Goal: Task Accomplishment & Management: Complete application form

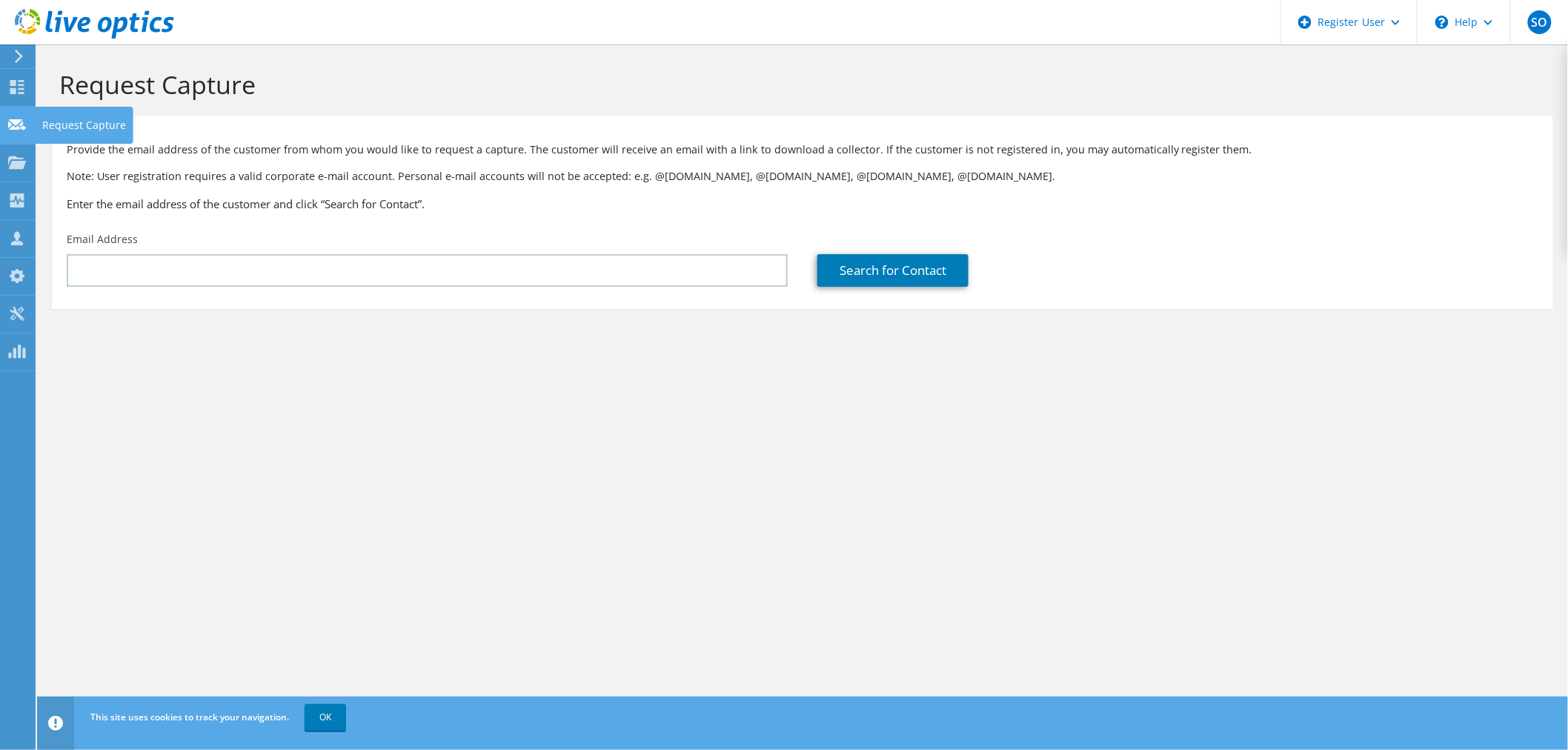
click at [40, 119] on div "Request Capture" at bounding box center [84, 125] width 98 height 37
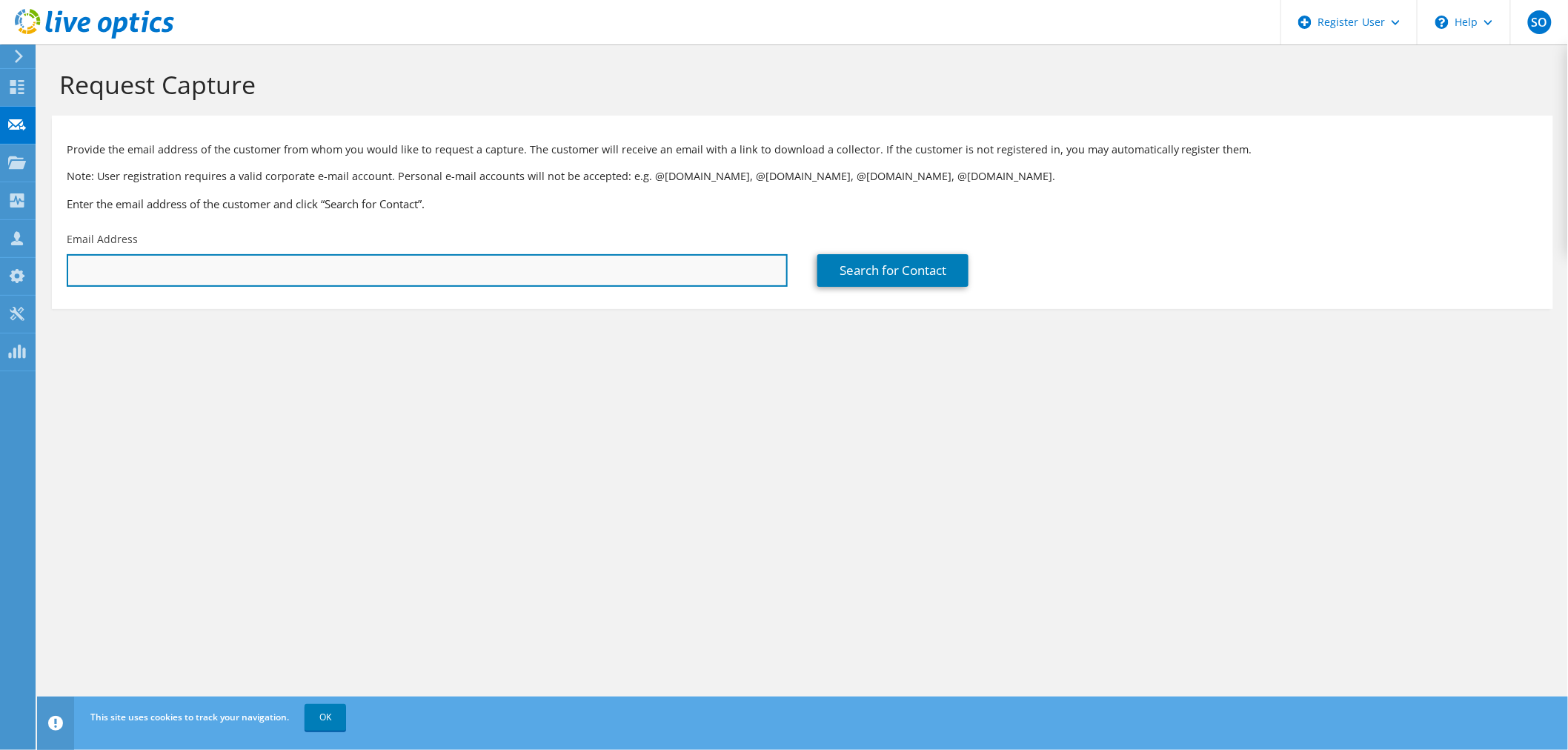
click at [258, 282] on input "text" at bounding box center [427, 270] width 721 height 32
paste input "28773802"
type input "28773802"
click at [264, 256] on input "text" at bounding box center [427, 270] width 721 height 32
drag, startPoint x: 424, startPoint y: 285, endPoint x: 449, endPoint y: 276, distance: 26.6
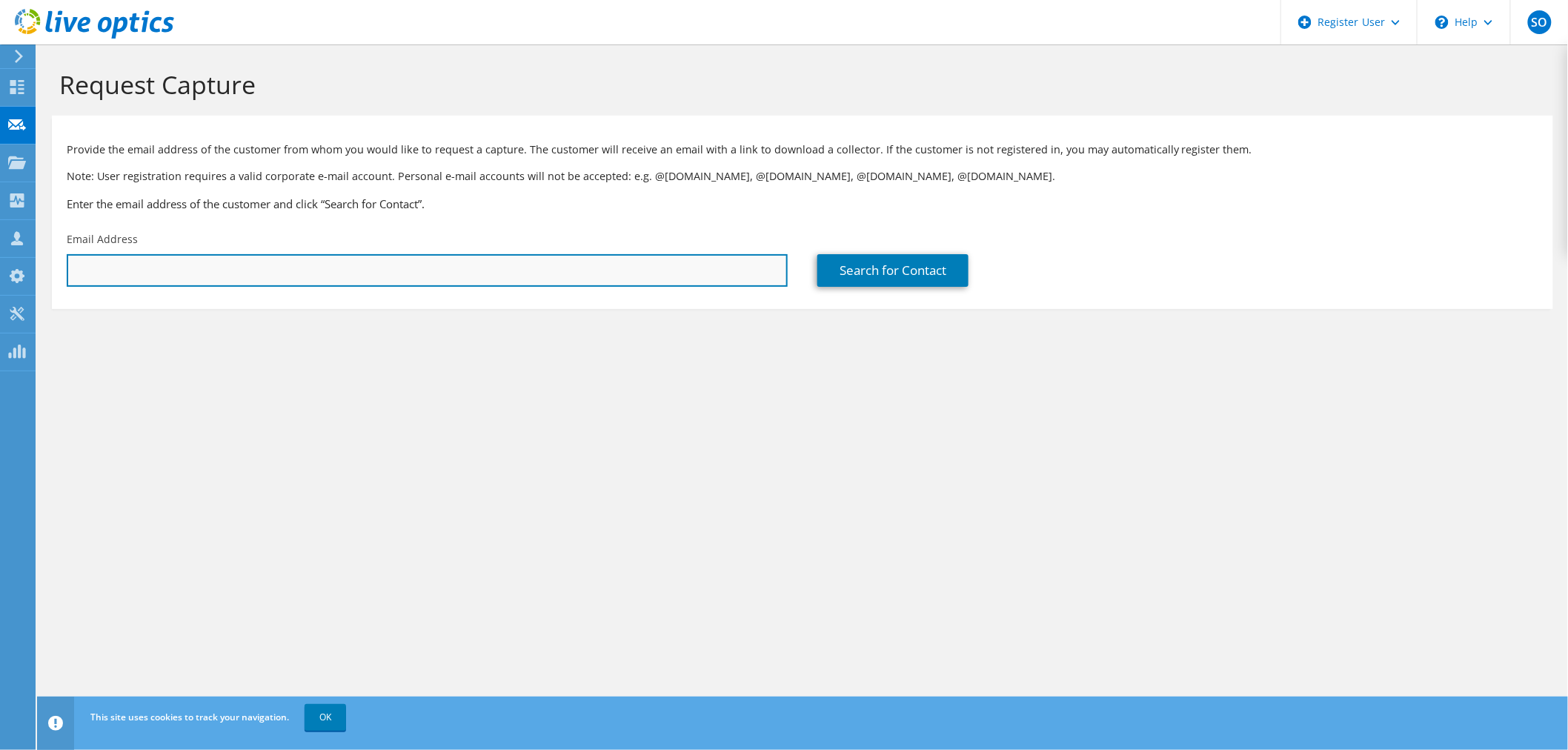
click at [425, 284] on input "text" at bounding box center [427, 270] width 721 height 32
paste input "Stan Ouchakov <souchakov@trlm.com>"
type input "souchakov@trlm.com"
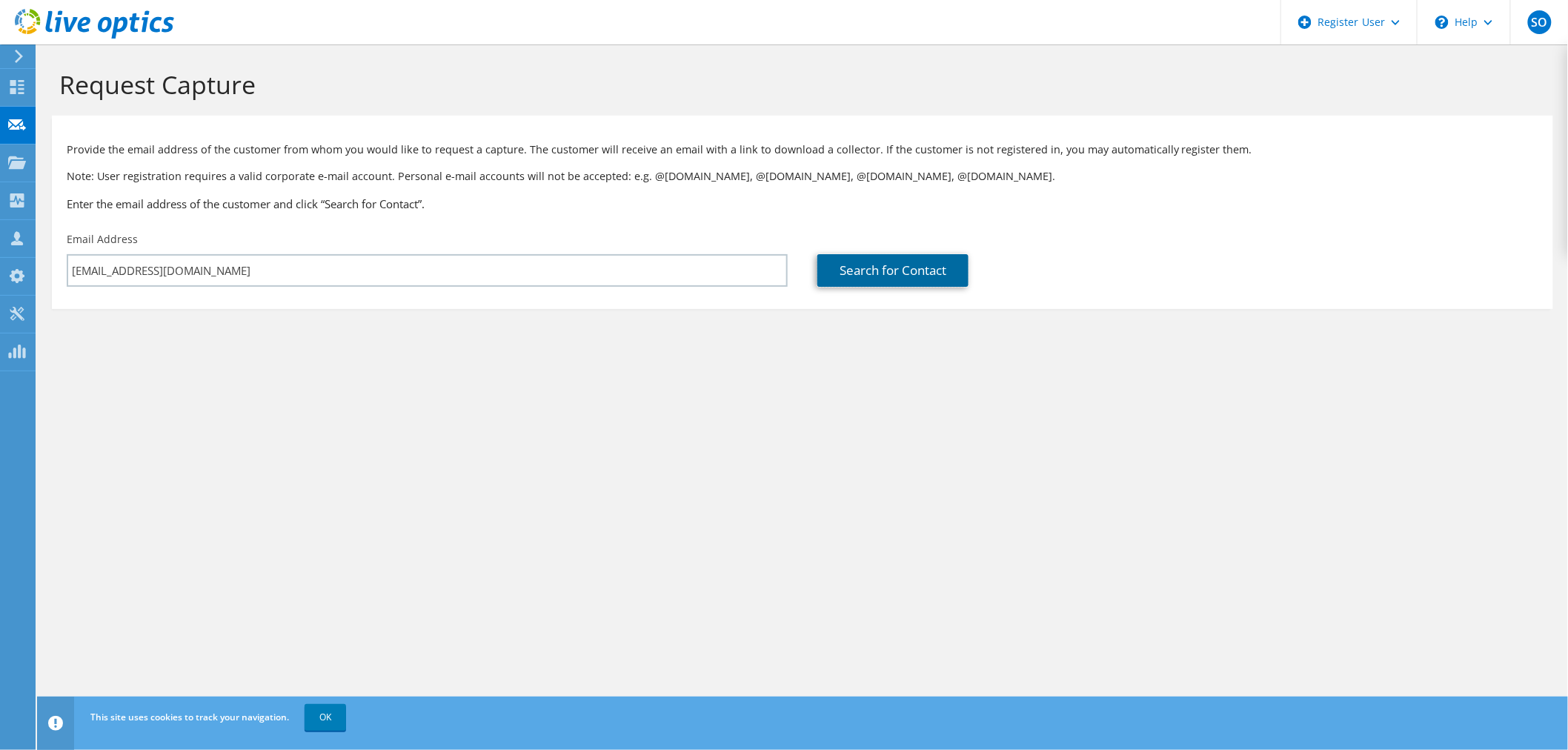
drag, startPoint x: 951, startPoint y: 277, endPoint x: 971, endPoint y: 285, distance: 21.5
click at [950, 276] on link "Search for Contact" at bounding box center [893, 270] width 151 height 32
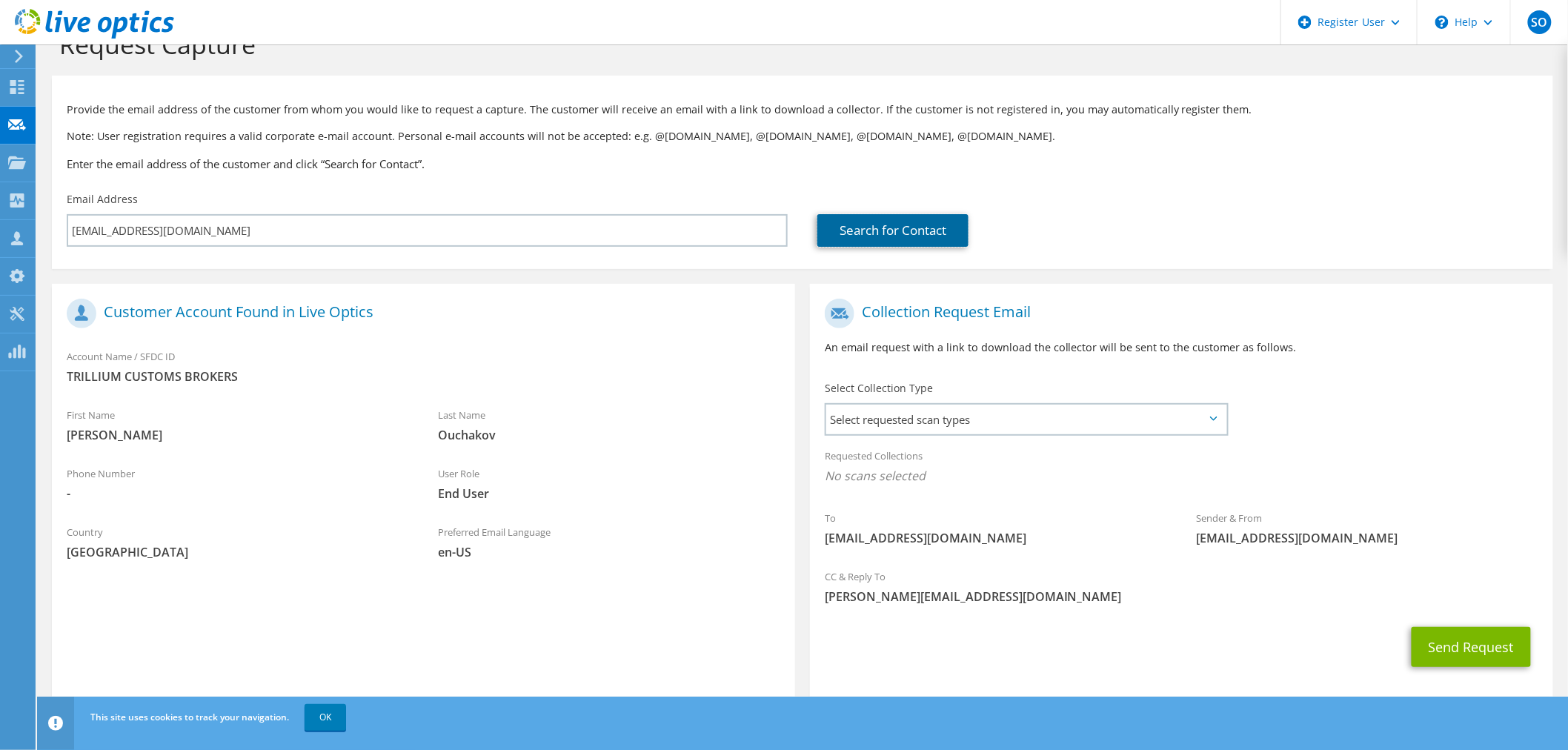
scroll to position [62, 0]
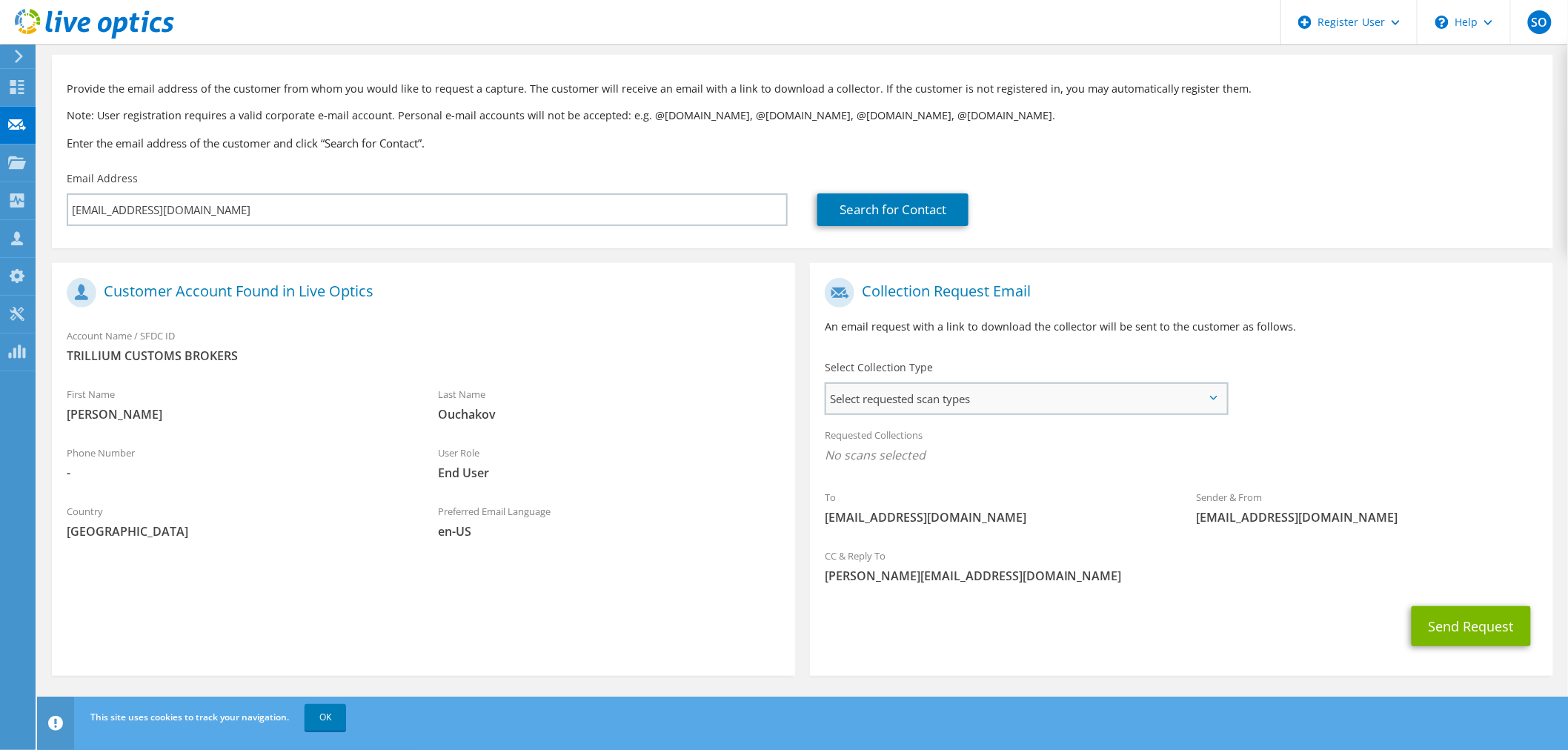
click at [1036, 395] on span "Select requested scan types" at bounding box center [1026, 398] width 400 height 29
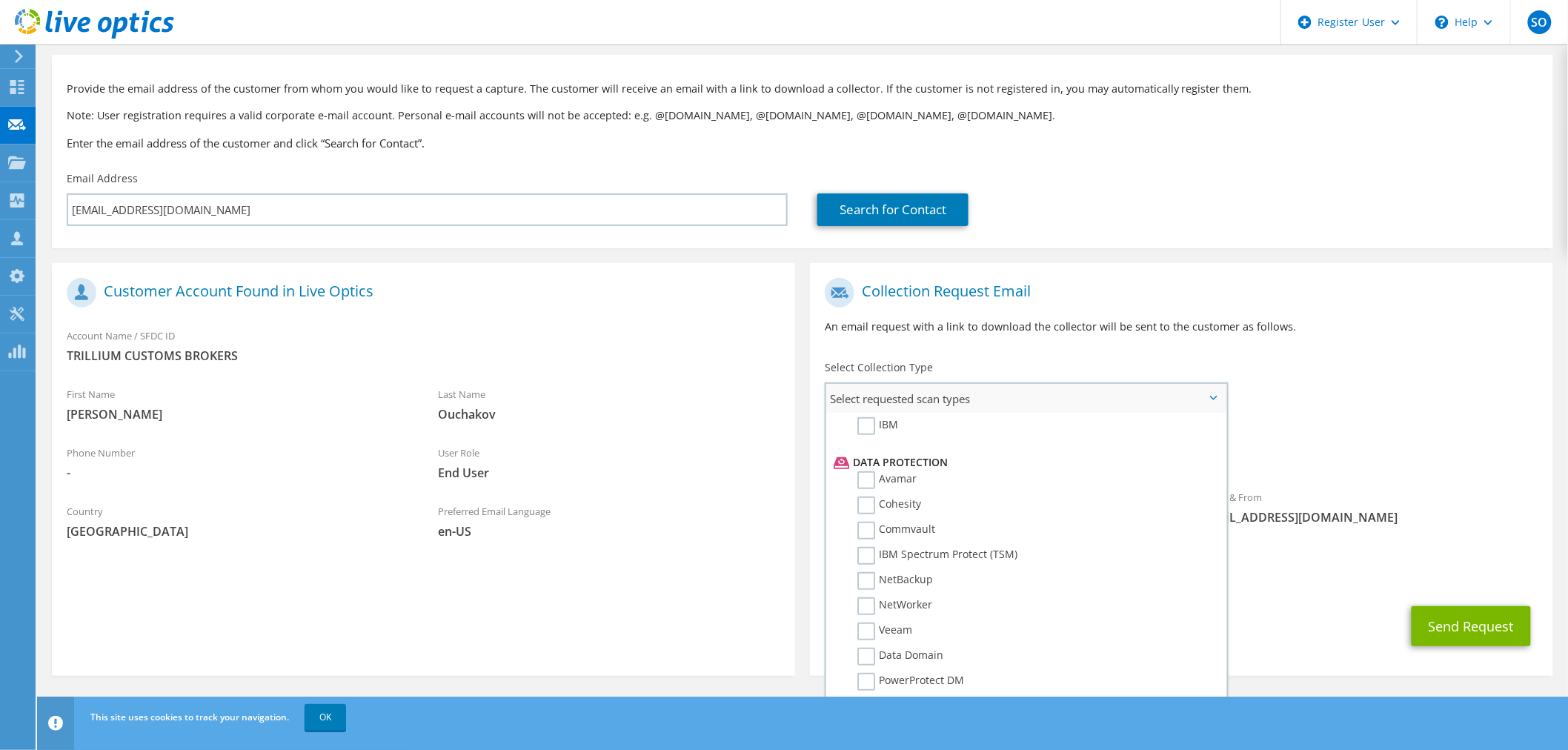
scroll to position [611, 0]
click at [857, 702] on li "File" at bounding box center [1024, 711] width 389 height 18
click at [858, 721] on label "Dossier" at bounding box center [887, 730] width 59 height 18
click at [0, 0] on input "Dossier" at bounding box center [0, 0] width 0 height 0
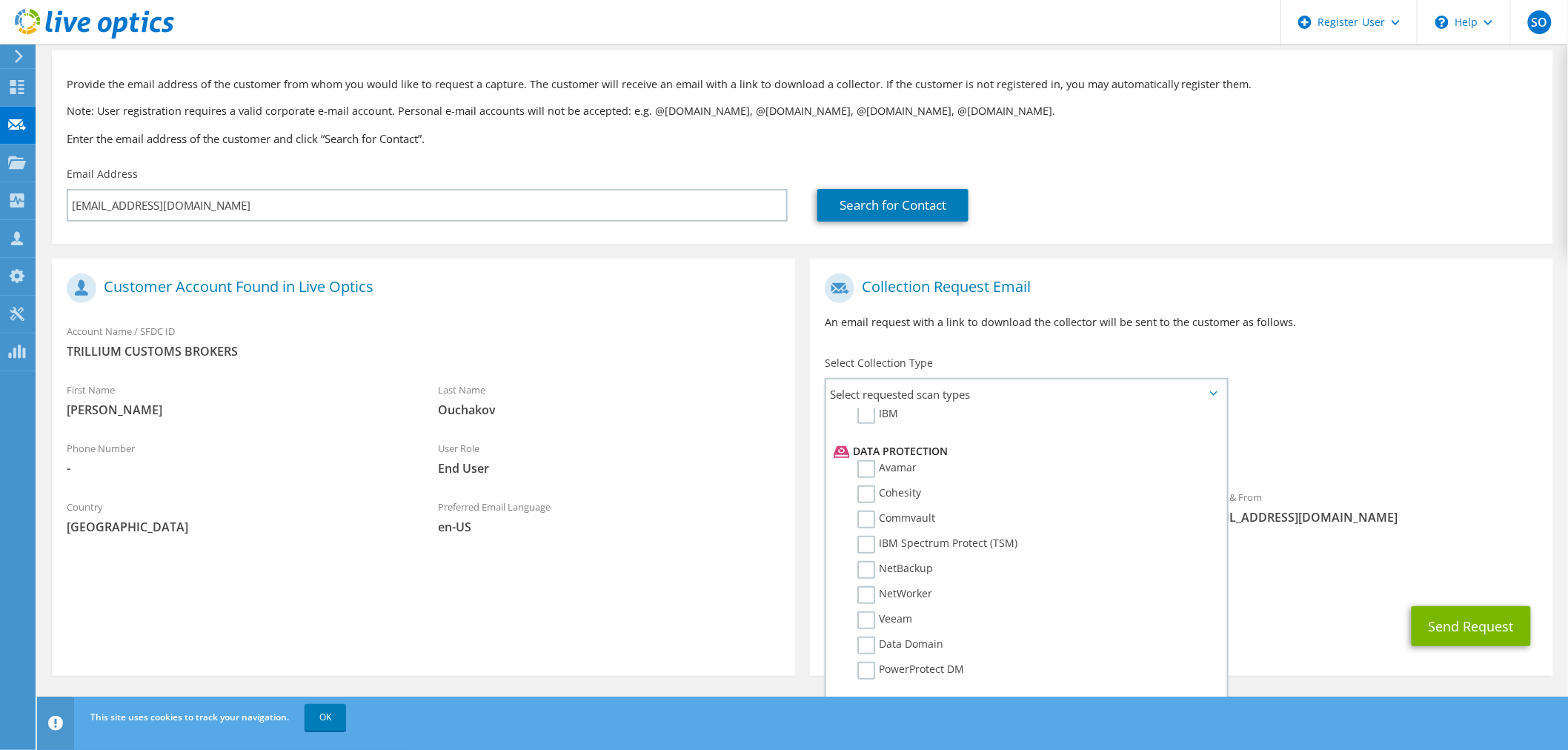
click at [1482, 506] on div "Sender & From liveoptics@liveoptics.com" at bounding box center [1367, 508] width 372 height 51
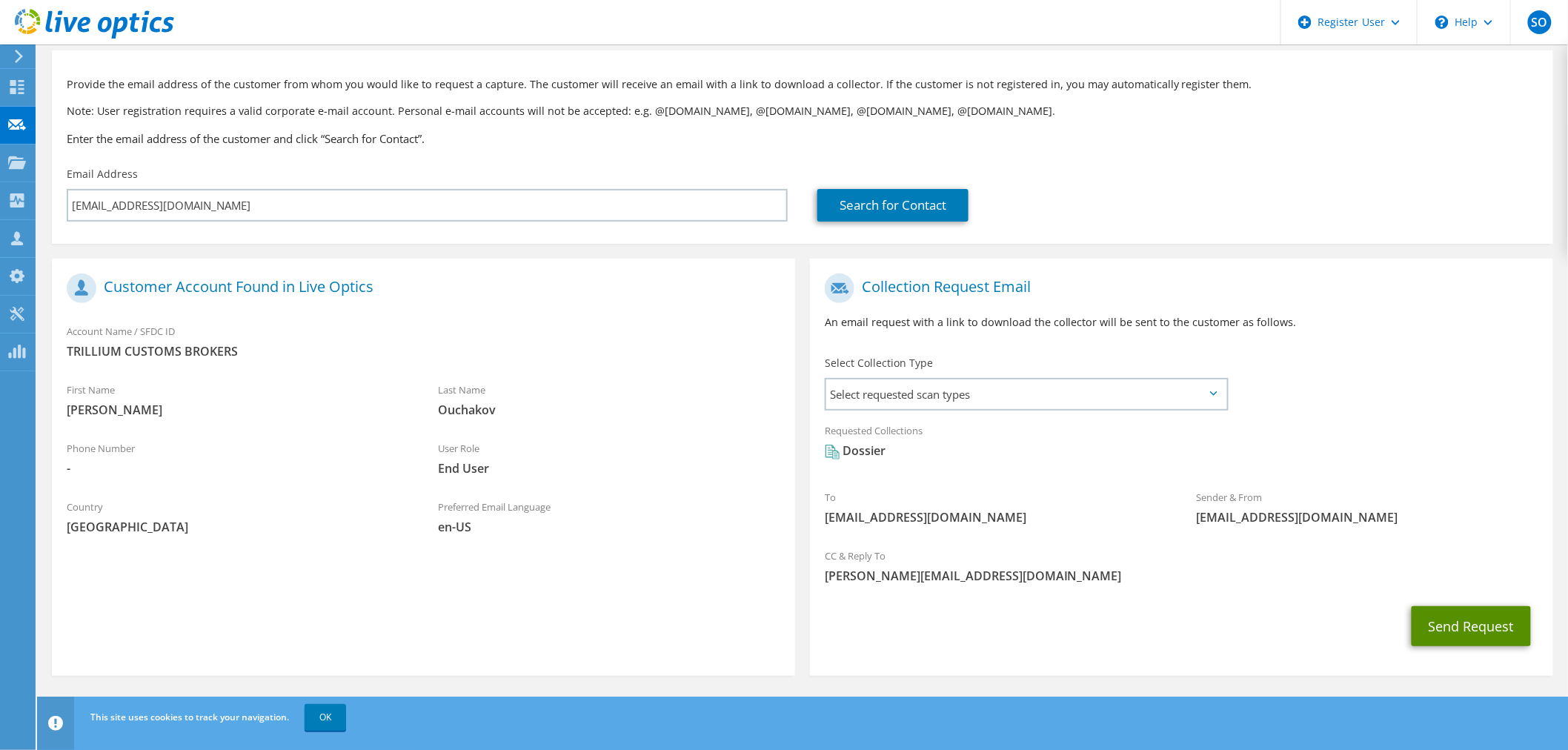
drag, startPoint x: 1474, startPoint y: 622, endPoint x: 1232, endPoint y: 401, distance: 327.7
click at [1277, 390] on section "Collection Request Email An email request with a link to download the collector…" at bounding box center [1181, 467] width 743 height 417
click at [1184, 387] on span "Select requested scan types" at bounding box center [1026, 394] width 400 height 29
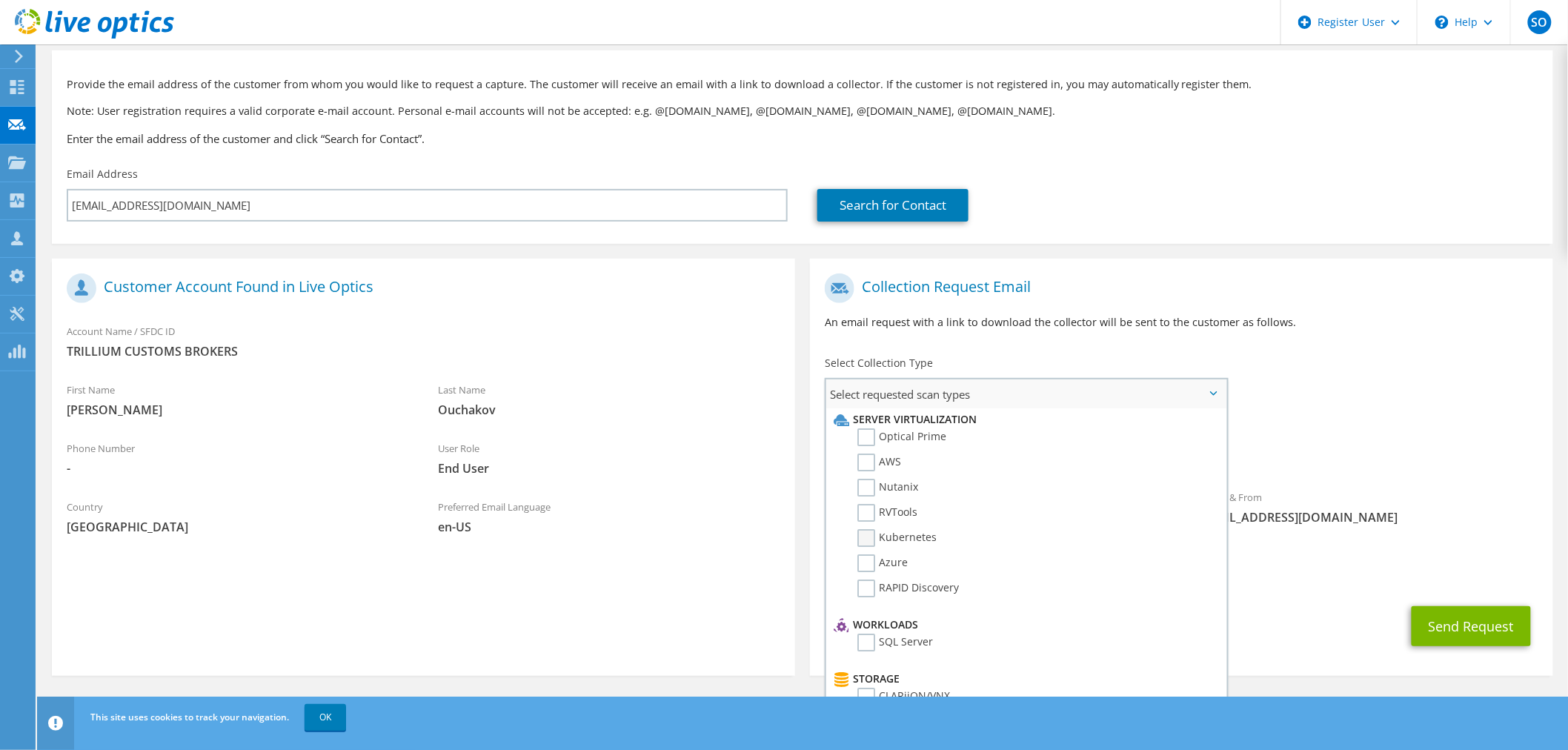
scroll to position [0, 0]
click at [858, 439] on label "Optical Prime" at bounding box center [902, 440] width 89 height 18
click at [0, 0] on input "Optical Prime" at bounding box center [0, 0] width 0 height 0
click at [1441, 449] on span "Dossier Optical Prime" at bounding box center [1181, 455] width 714 height 24
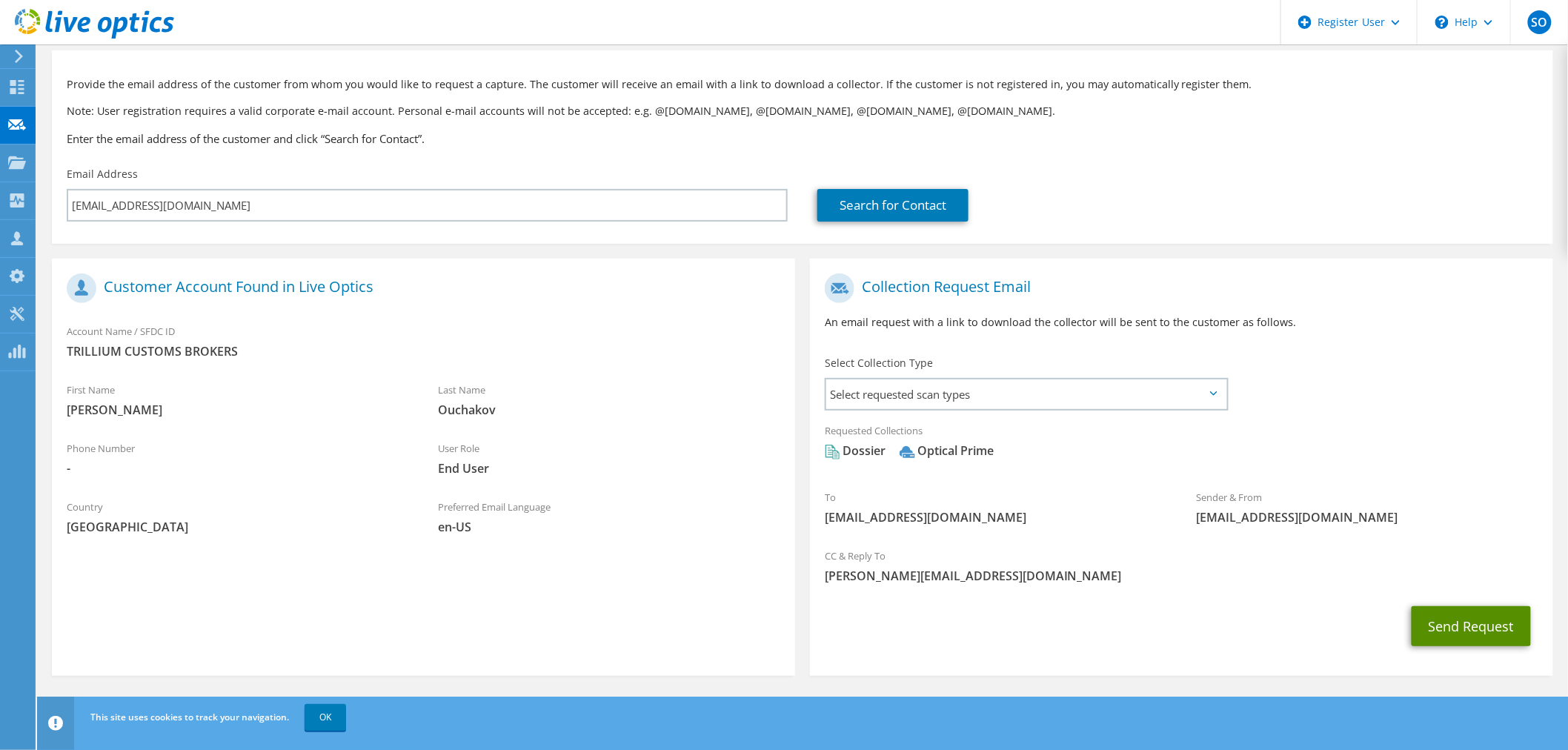
click at [1477, 628] on button "Send Request" at bounding box center [1471, 626] width 119 height 40
